Goal: Task Accomplishment & Management: Manage account settings

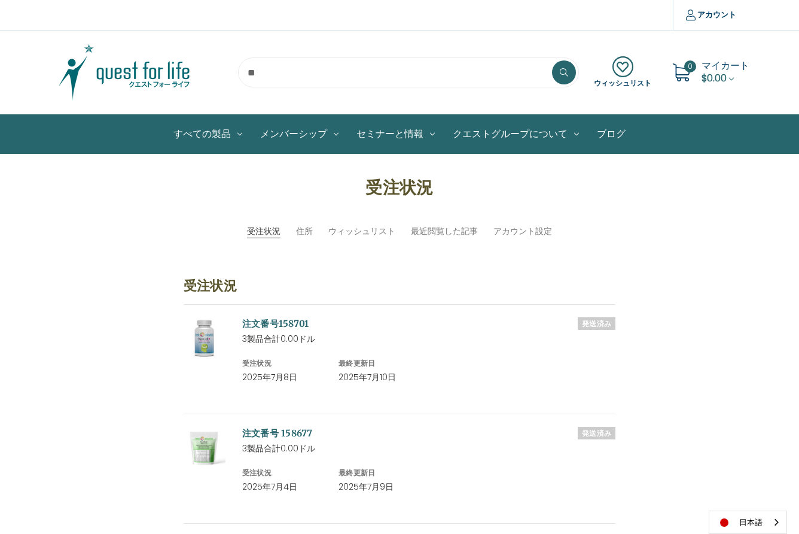
click at [131, 74] on img at bounding box center [125, 72] width 150 height 60
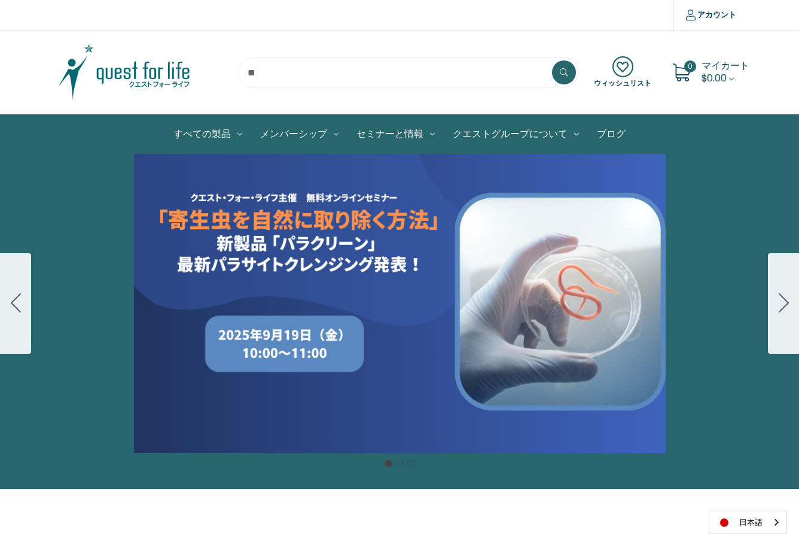
click at [784, 305] on icon "Go to slide 2" at bounding box center [784, 302] width 10 height 19
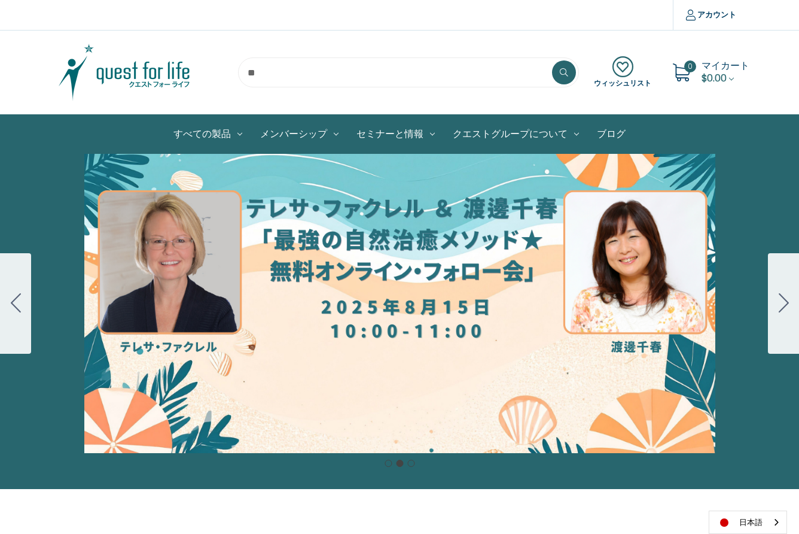
click at [784, 303] on icon "Go to slide 3" at bounding box center [784, 302] width 10 height 19
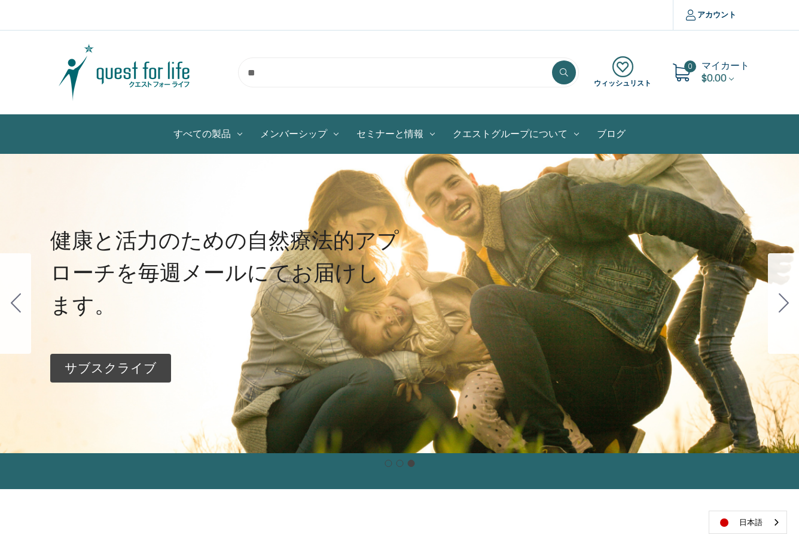
click at [784, 303] on icon "Go to slide 1" at bounding box center [784, 302] width 10 height 19
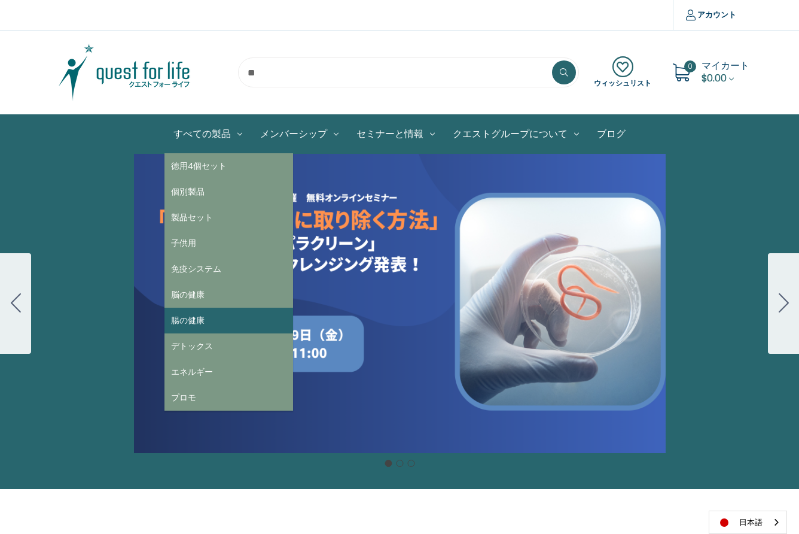
click at [200, 319] on link "腸の健康" at bounding box center [229, 320] width 129 height 26
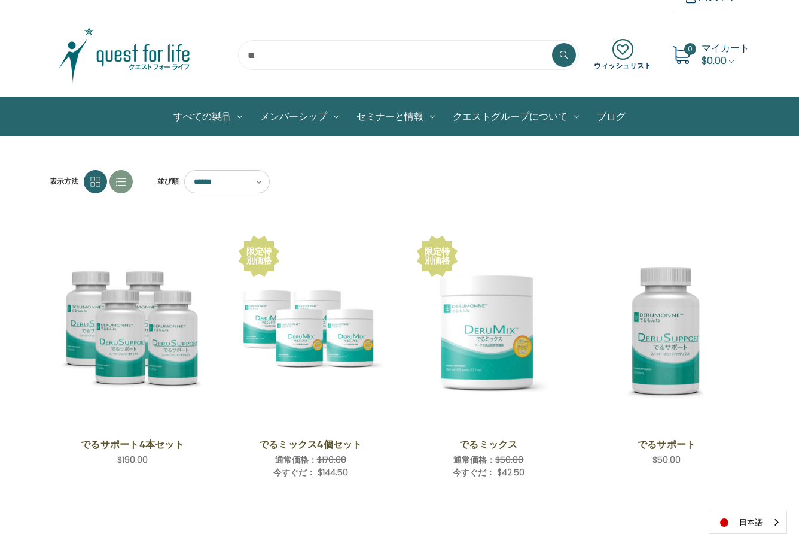
scroll to position [29, 0]
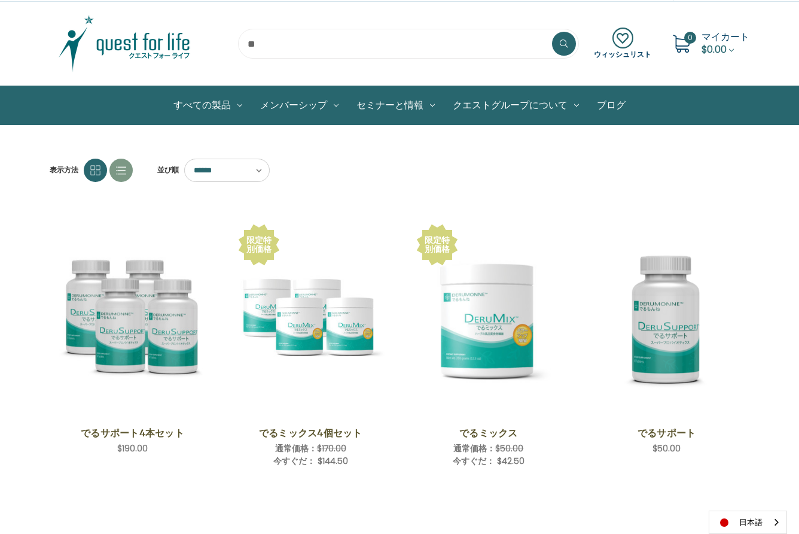
click at [155, 47] on img at bounding box center [125, 44] width 150 height 60
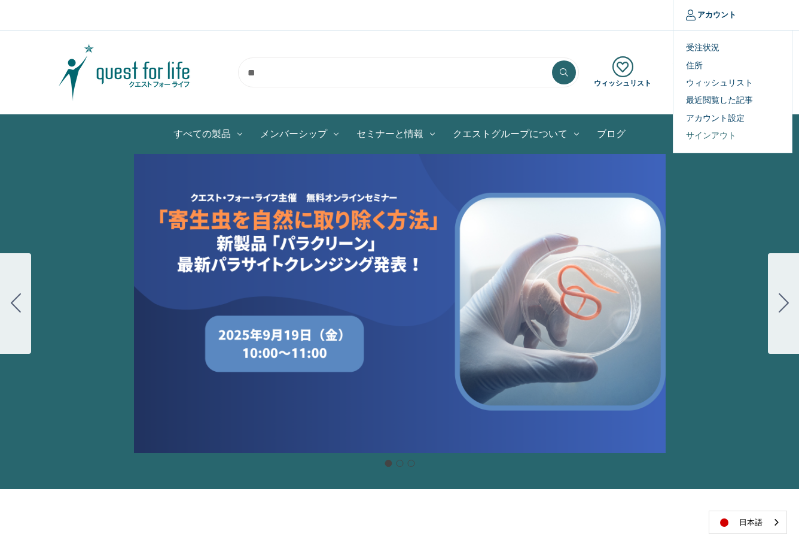
click at [708, 134] on link "サインアウト" at bounding box center [733, 135] width 118 height 17
